Goal: Information Seeking & Learning: Learn about a topic

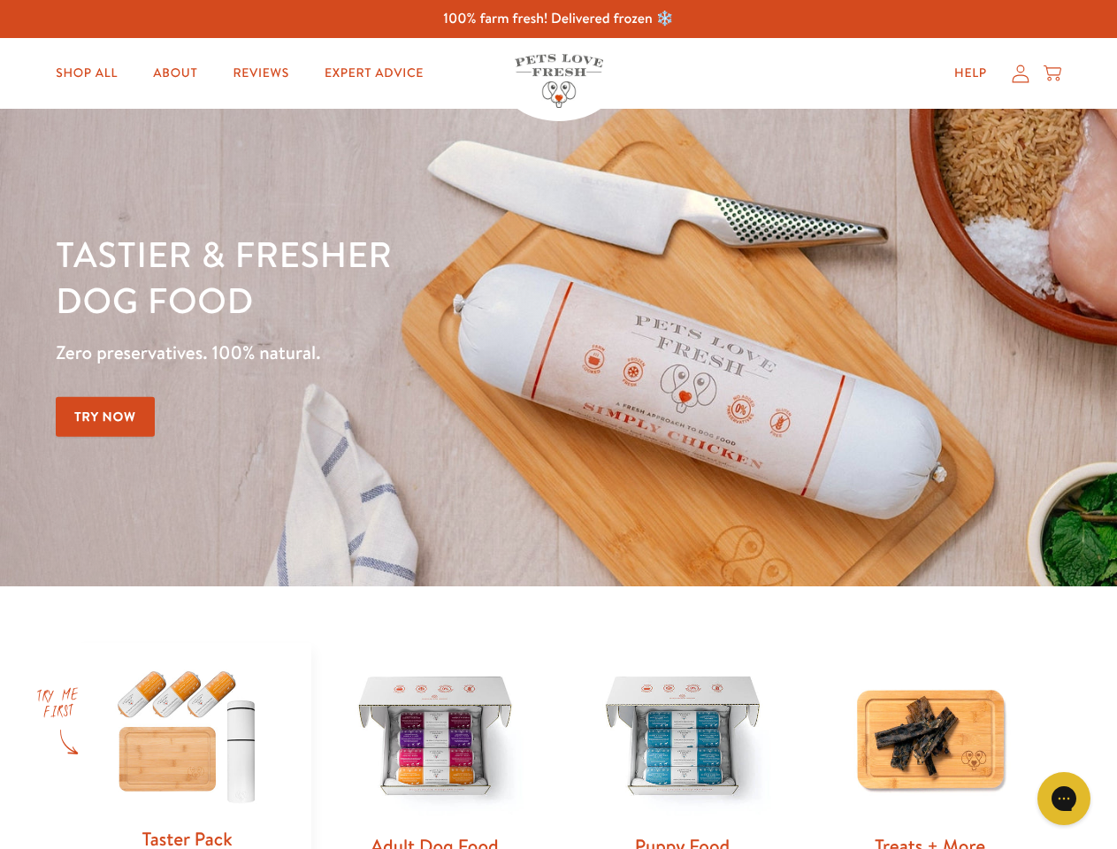
click at [558, 425] on div "Tastier & fresher dog food Zero preservatives. 100% natural. Try Now" at bounding box center [391, 347] width 670 height 233
click at [1064, 799] on icon "Gorgias live chat" at bounding box center [1063, 798] width 17 height 17
